Goal: Information Seeking & Learning: Learn about a topic

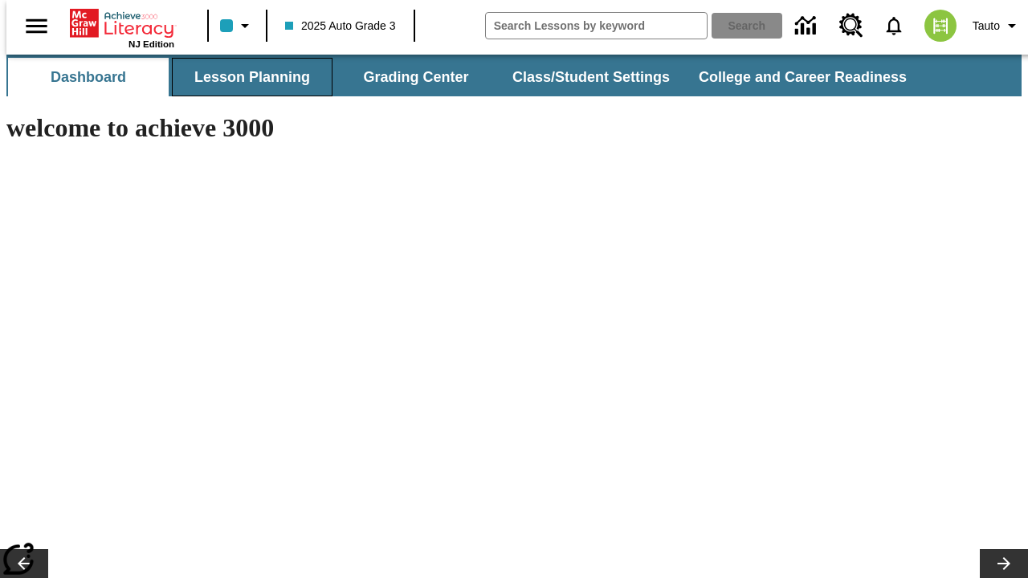
click at [246, 77] on button "Lesson Planning" at bounding box center [252, 77] width 161 height 39
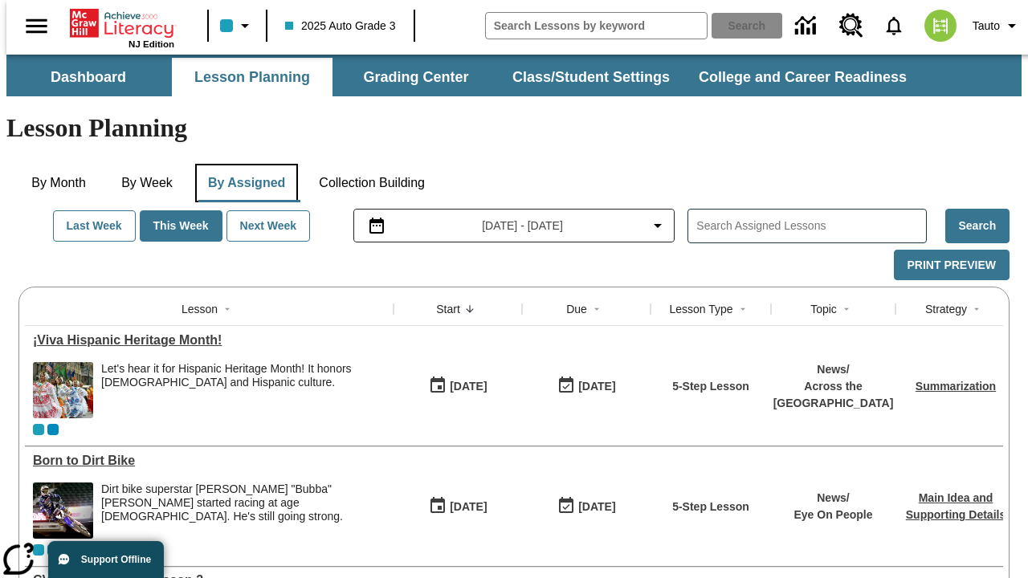
click at [242, 164] on button "By Assigned" at bounding box center [246, 183] width 103 height 39
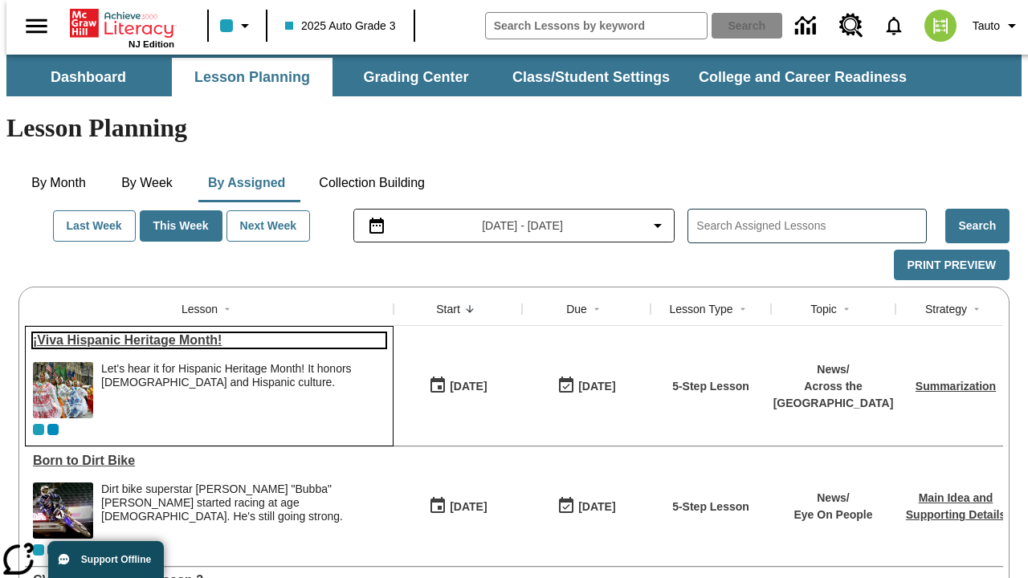
click at [202, 333] on link "¡Viva Hispanic Heritage Month!" at bounding box center [209, 340] width 352 height 14
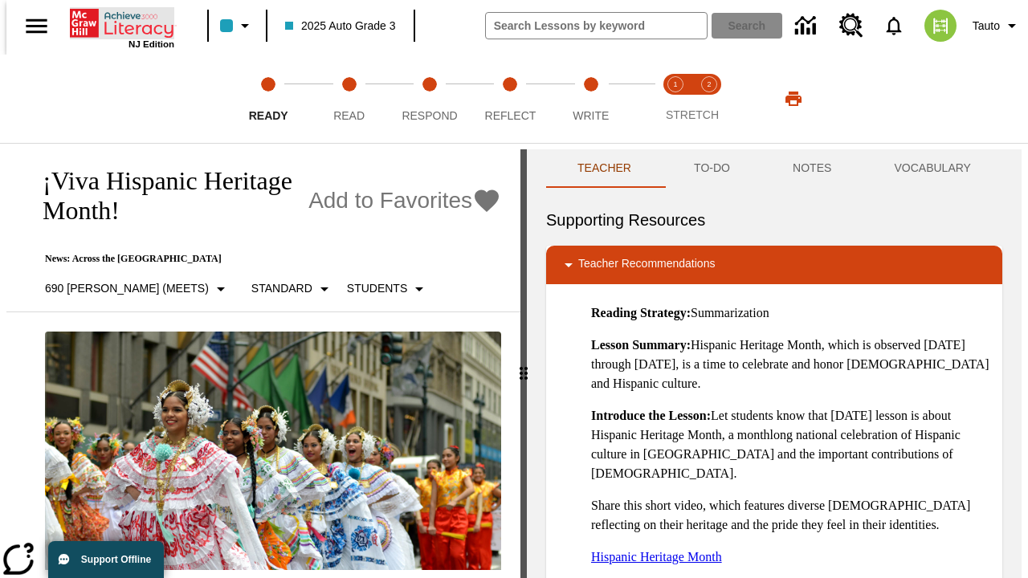
click at [116, 22] on icon "Home" at bounding box center [123, 23] width 107 height 32
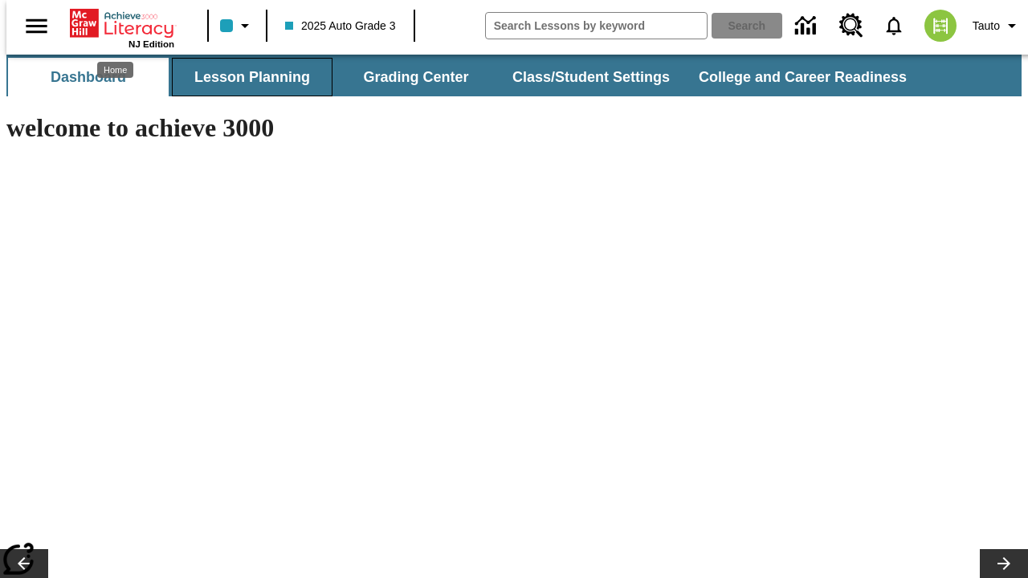
click at [246, 77] on button "Lesson Planning" at bounding box center [252, 77] width 161 height 39
